Goal: Information Seeking & Learning: Learn about a topic

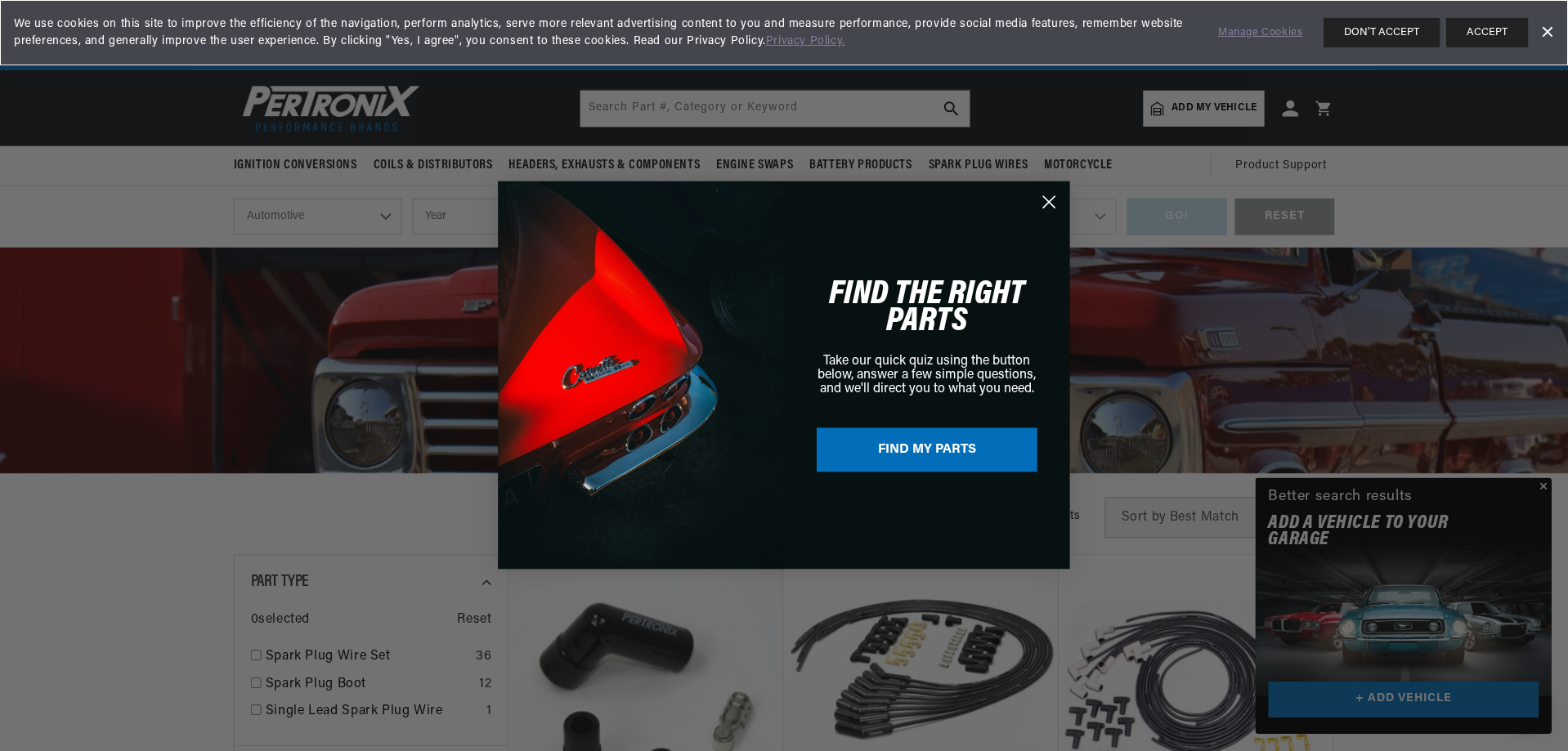
scroll to position [0, 495]
click at [1041, 202] on circle "Close dialog" at bounding box center [1050, 202] width 27 height 27
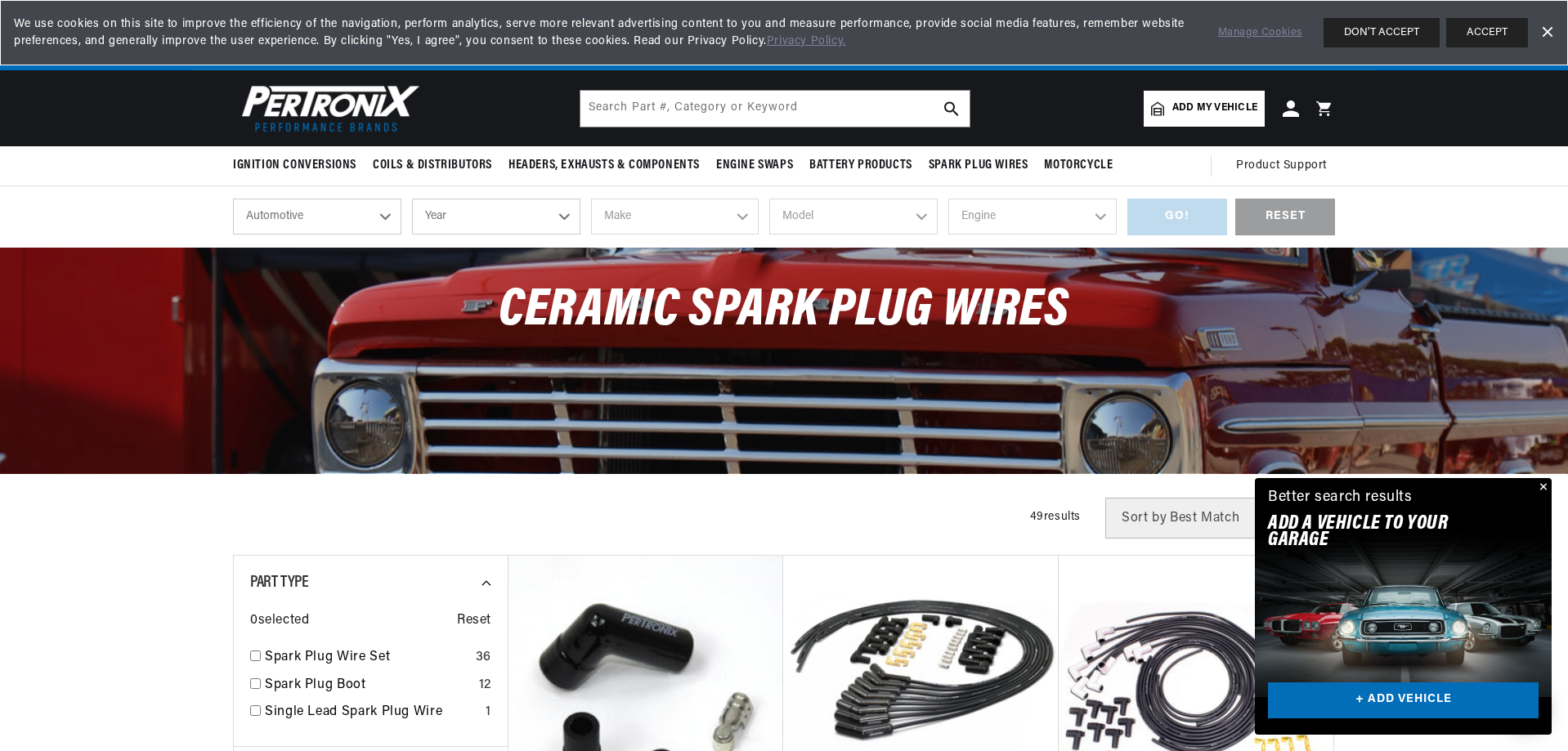
click at [1544, 488] on button "Close" at bounding box center [1541, 487] width 20 height 20
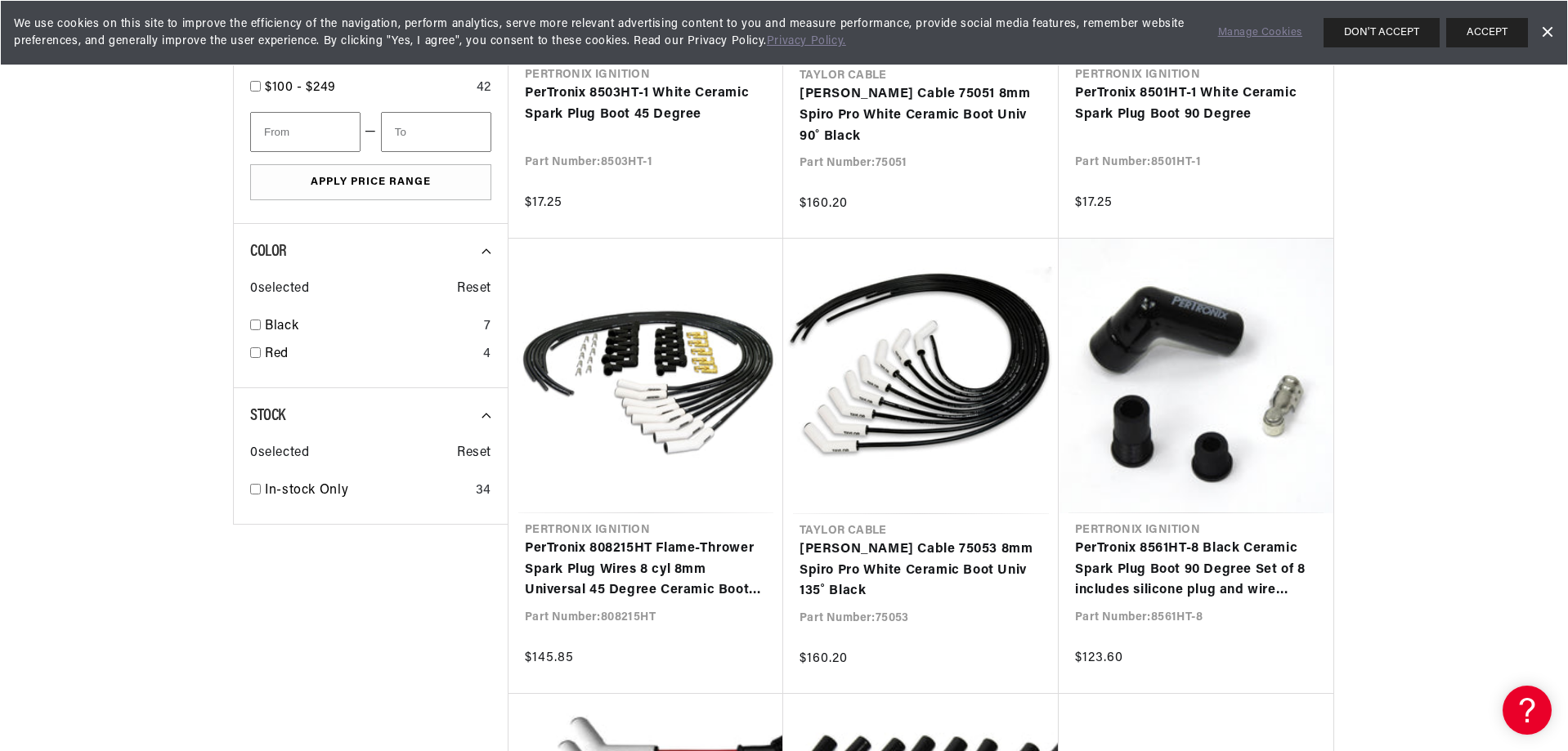
scroll to position [1389, 0]
